Goal: Check status

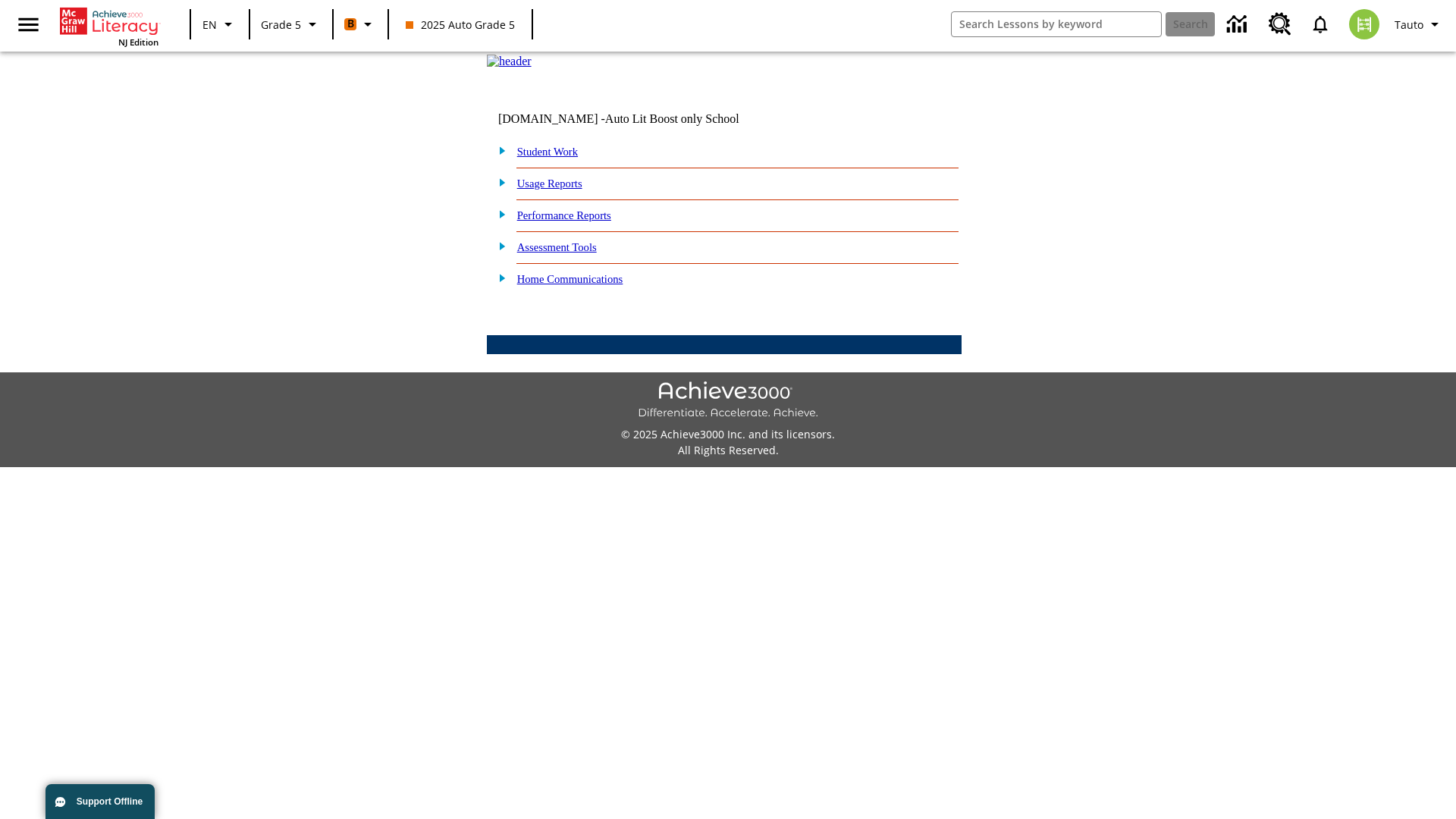
click at [557, 157] on link "Student Work" at bounding box center [547, 152] width 60 height 12
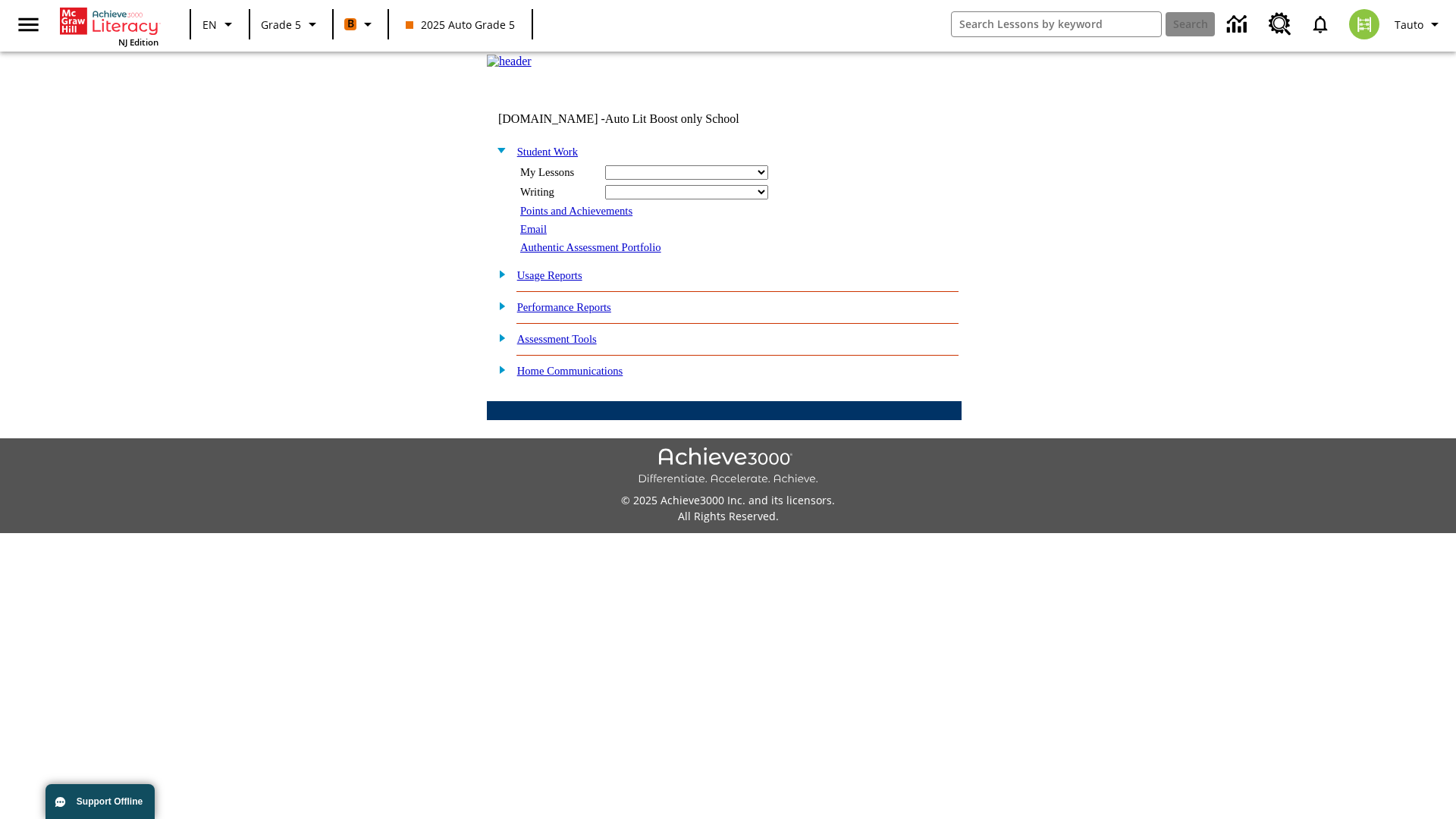
select select "/options/reports/?report_id=12&atype=21&section=2"
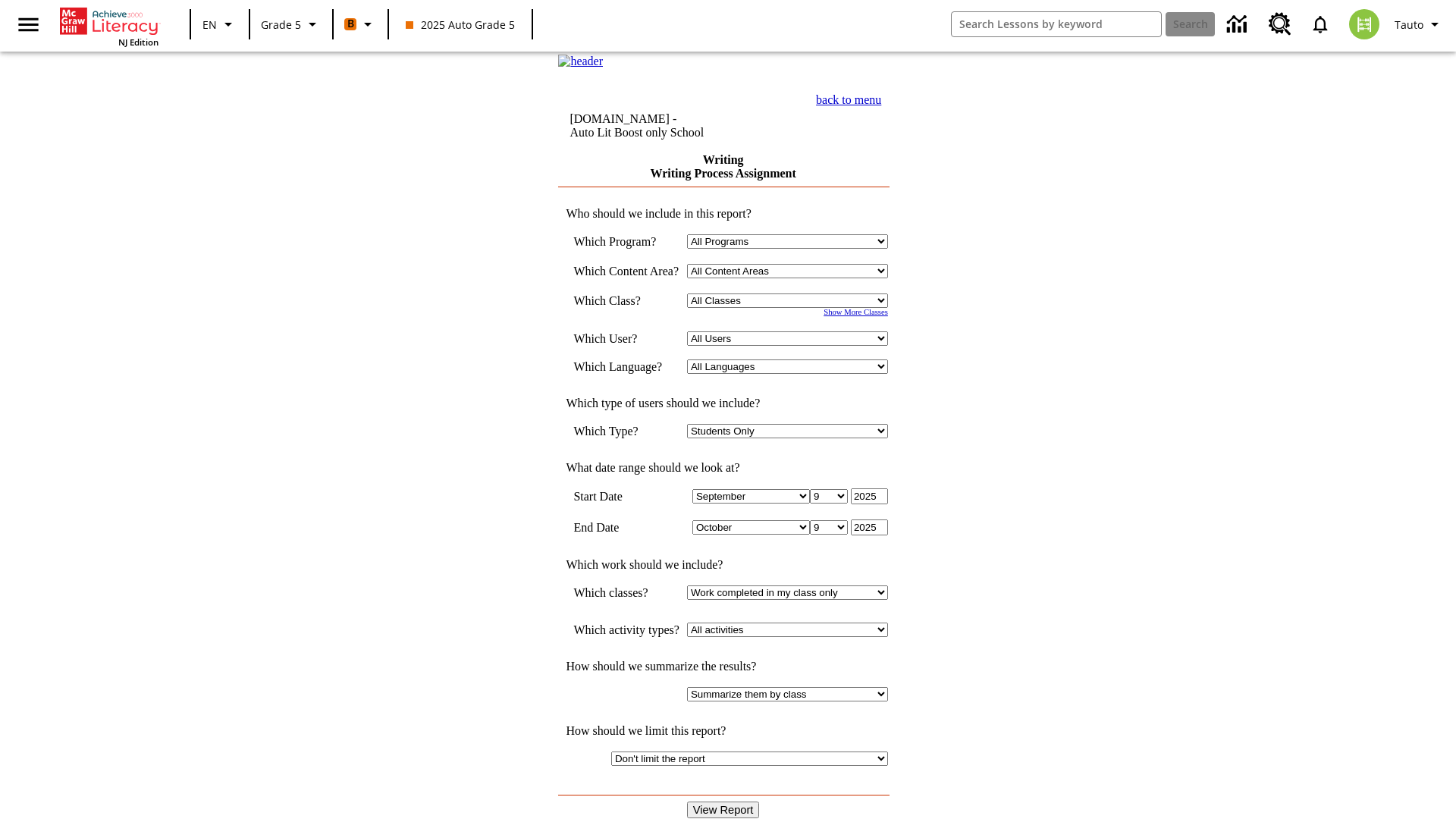
select select "11133131"
